Goal: Task Accomplishment & Management: Manage account settings

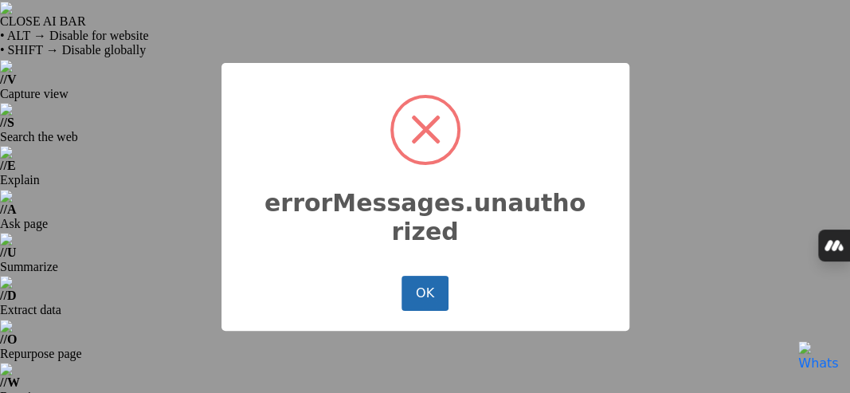
click at [430, 285] on button "OK" at bounding box center [424, 293] width 46 height 35
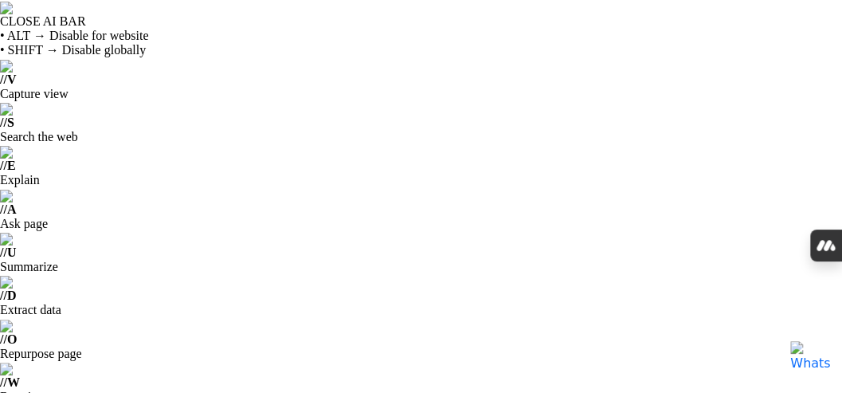
type input "[PERSON_NAME][EMAIL_ADDRESS][DOMAIN_NAME]"
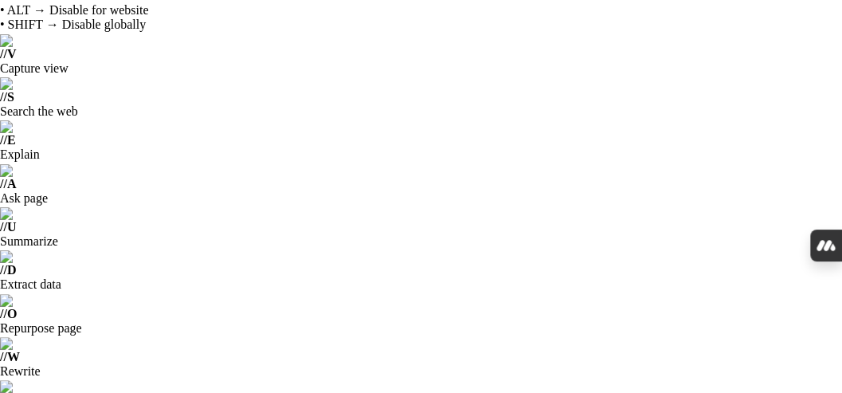
scroll to position [46, 0]
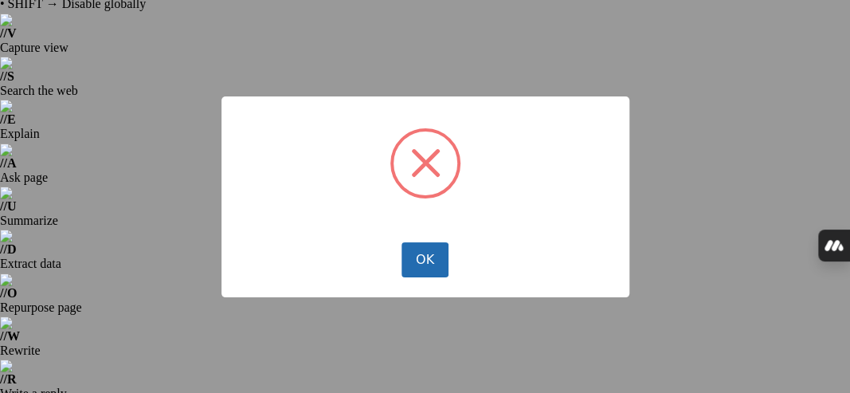
click at [428, 256] on button "OK" at bounding box center [424, 259] width 46 height 35
